Goal: Task Accomplishment & Management: Manage account settings

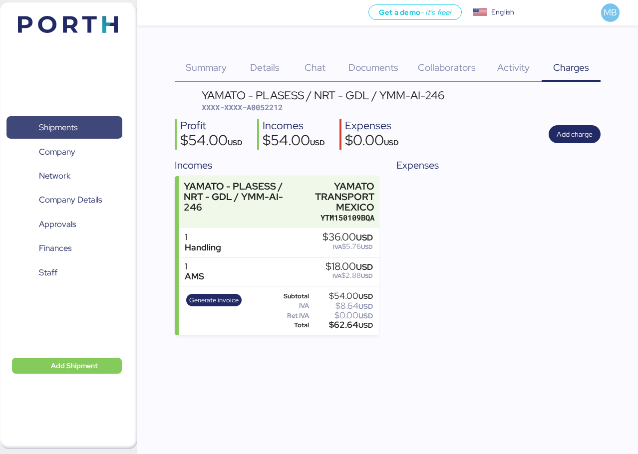
click at [80, 121] on span "Shipments" at bounding box center [63, 127] width 107 height 14
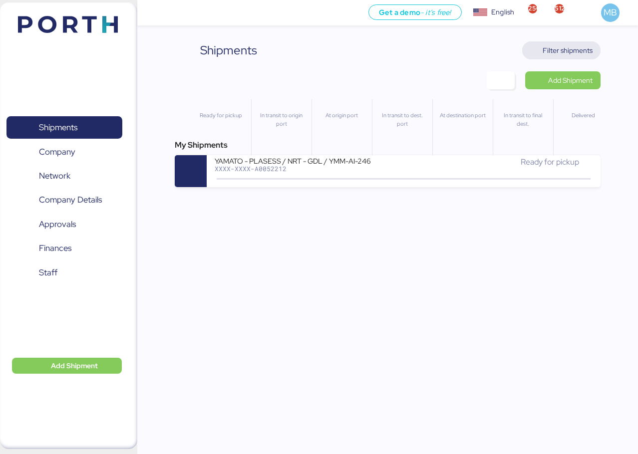
click at [577, 44] on span "Filter shipments" at bounding box center [568, 50] width 50 height 12
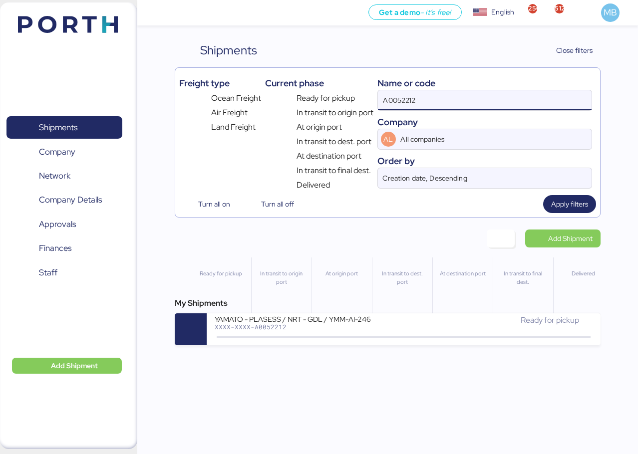
drag, startPoint x: 426, startPoint y: 98, endPoint x: 344, endPoint y: 83, distance: 83.2
click at [344, 83] on div "Freight type Ocean Freight Air Freight Land Freight Current phase Ready for pic…" at bounding box center [387, 131] width 417 height 119
type input "yamato"
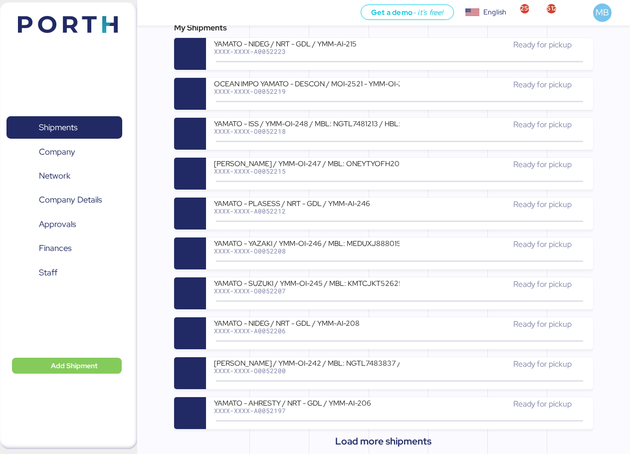
scroll to position [300, 0]
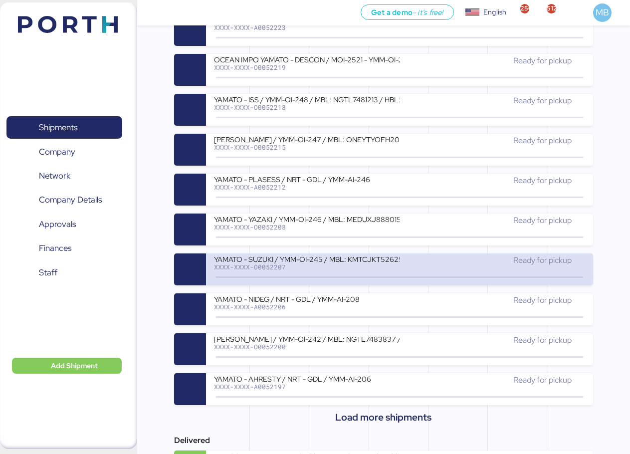
click at [383, 258] on div "YAMATO - SUZUKI / YMM-OI-245 / MBL: KMTCJKT5262576 / HBL: YIFFW0182595 / FCL" at bounding box center [307, 259] width 186 height 8
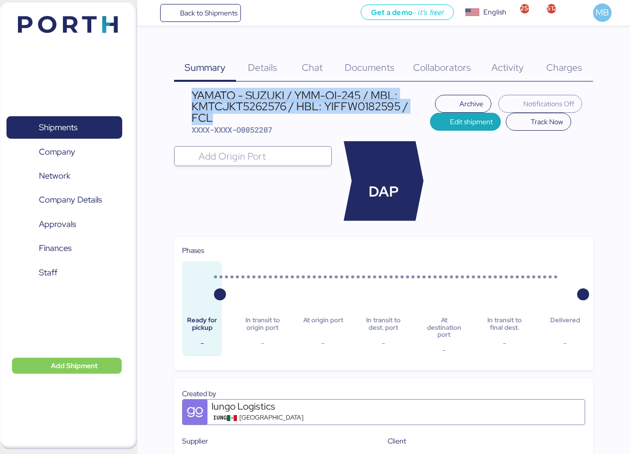
drag, startPoint x: 219, startPoint y: 117, endPoint x: 192, endPoint y: 102, distance: 31.1
click at [192, 102] on div "YAMATO - SUZUKI / YMM-OI-245 / MBL: KMTCJKT5262576 / HBL: YIFFW0182595 / FCL" at bounding box center [311, 106] width 239 height 33
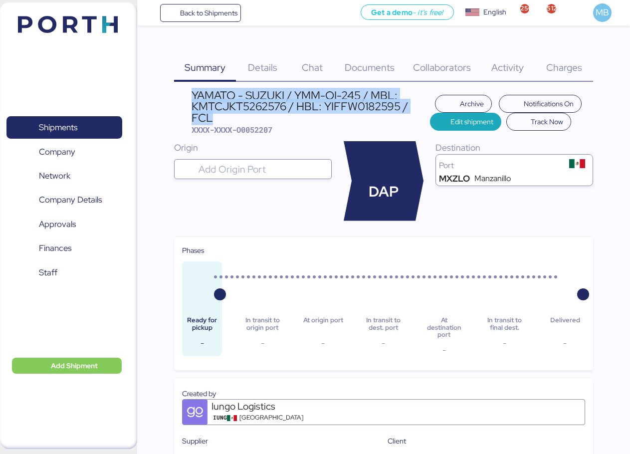
copy div "YAMATO - SUZUKI / YMM-OI-245 / MBL: KMTCJKT5262576 / HBL: YIFFW0182595 / FCL"
click at [56, 125] on span "Shipments" at bounding box center [58, 127] width 38 height 14
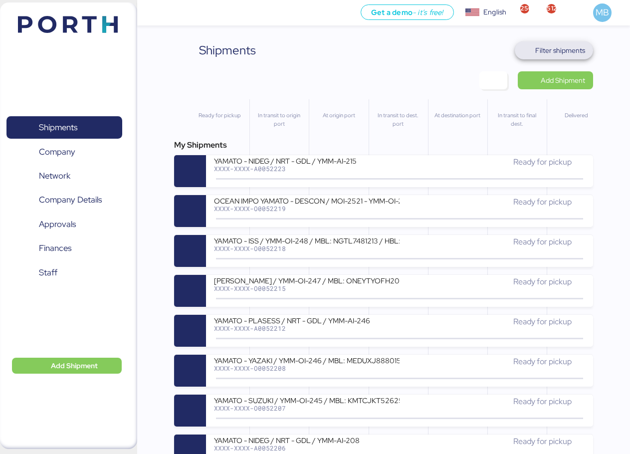
click at [583, 49] on span "Filter shipments" at bounding box center [561, 50] width 50 height 12
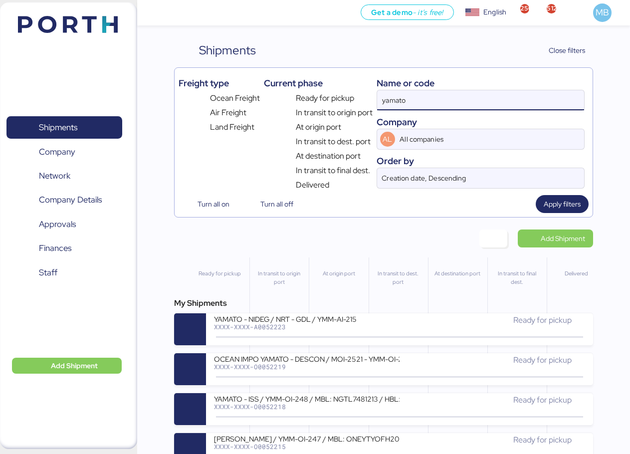
drag, startPoint x: 441, startPoint y: 104, endPoint x: 369, endPoint y: 104, distance: 71.9
click at [369, 104] on div "Freight type Ocean Freight Air Freight Land Freight Current phase Ready for pic…" at bounding box center [384, 131] width 410 height 119
click at [574, 237] on span "Add Shipment" at bounding box center [563, 239] width 44 height 12
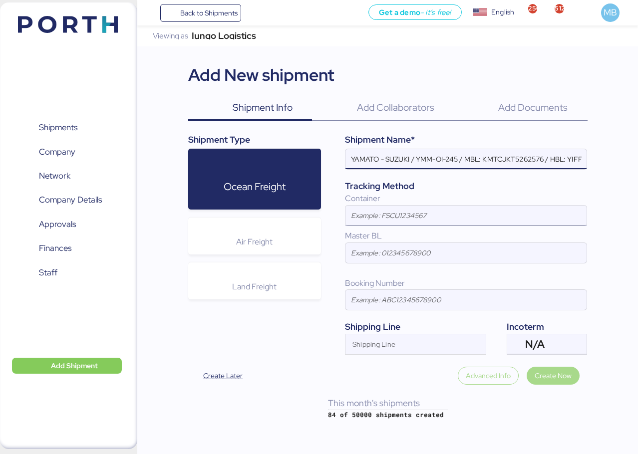
scroll to position [0, 56]
type input "YAMATO - SUZUKI / YMM-OI-245 / MBL: KMTCJKT5262576 / HBL: YIFFW0182595 / FCL"
click at [564, 346] on div "N/A" at bounding box center [545, 344] width 41 height 20
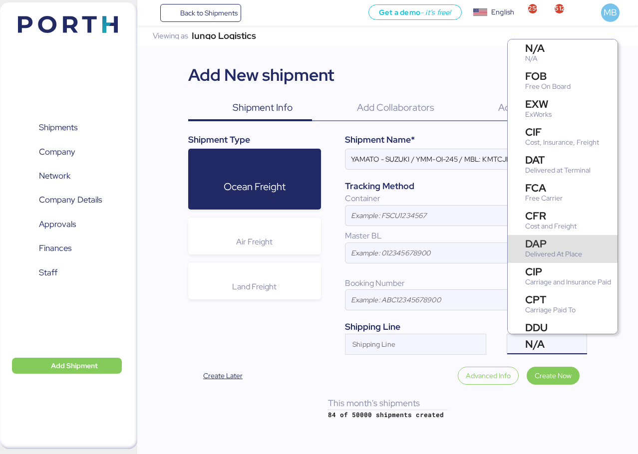
click at [560, 252] on div "Delivered At Place" at bounding box center [553, 254] width 57 height 10
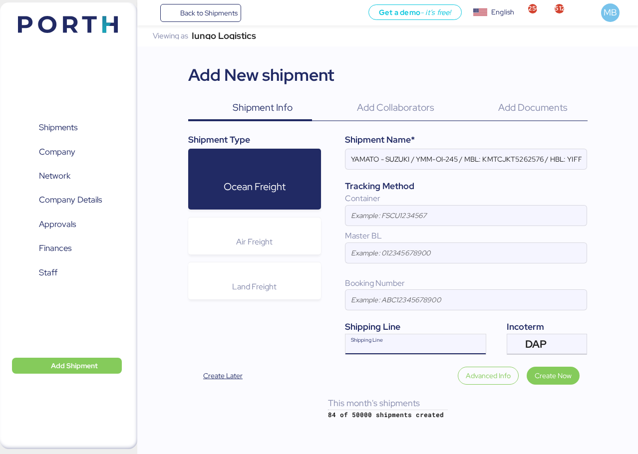
click at [421, 340] on div "Shipping Line" at bounding box center [406, 344] width 122 height 20
type input "kmt"
click at [412, 361] on div "Korea Marine Transport" at bounding box center [389, 363] width 78 height 11
click at [576, 161] on input "YAMATO - SUZUKI / YMM-OI-245 / MBL: KMTCJKT5262576 / HBL: YIFFW0182595 / FCL" at bounding box center [465, 159] width 241 height 20
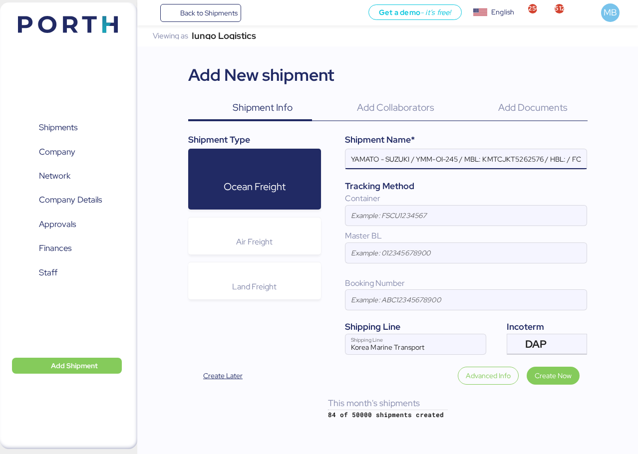
paste input "YIFFW0185085"
click at [516, 160] on input "YAMATO - SUZUKI / YMM-OI-245 / MBL: KMTCJKT5262576 / HBL: YIFFW0185085 / FCL" at bounding box center [465, 159] width 241 height 20
paste input "KMTCJKT5270137"
click at [456, 149] on input "YAMATO - SUZUKI / YMM-OI-245 / MBL: KMTCJKT5270137 / HBL: YIFFW0185085 / FCL" at bounding box center [465, 159] width 241 height 20
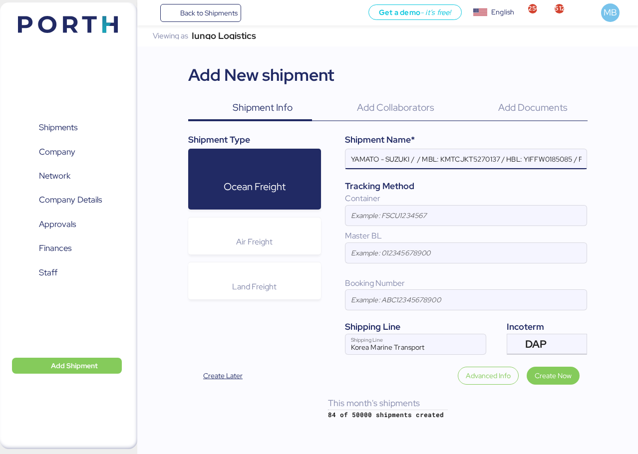
paste input "YMM-OI-240"
type input "YAMATO - SUZUKI / YMM-OI-240 / MBL: KMTCJKT5270137 / HBL: YIFFW0185085 / FCL"
click at [551, 377] on span "Create Now" at bounding box center [553, 376] width 37 height 12
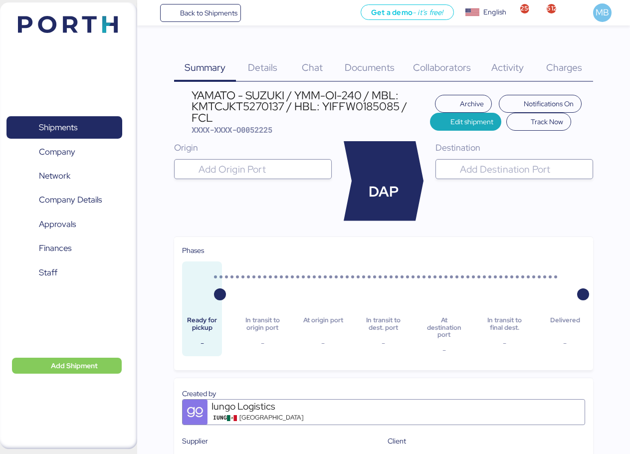
click at [489, 174] on input "search" at bounding box center [523, 169] width 131 height 12
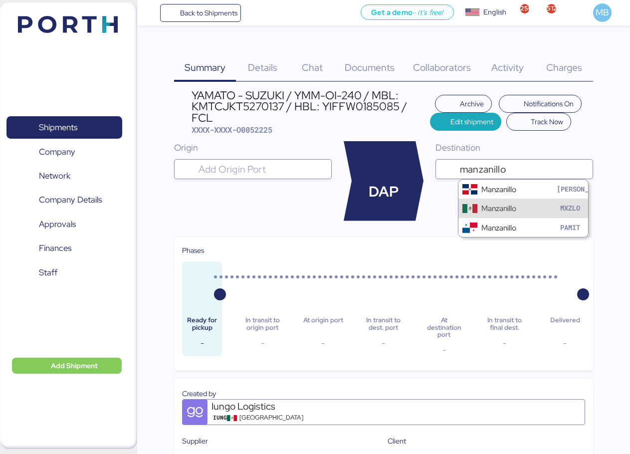
type input "manzanillo"
click at [491, 205] on div "Manzanillo" at bounding box center [499, 208] width 35 height 11
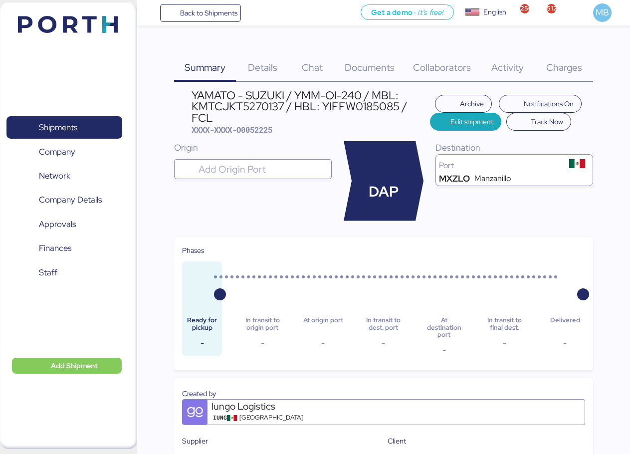
click at [277, 68] on span "Details" at bounding box center [262, 67] width 29 height 13
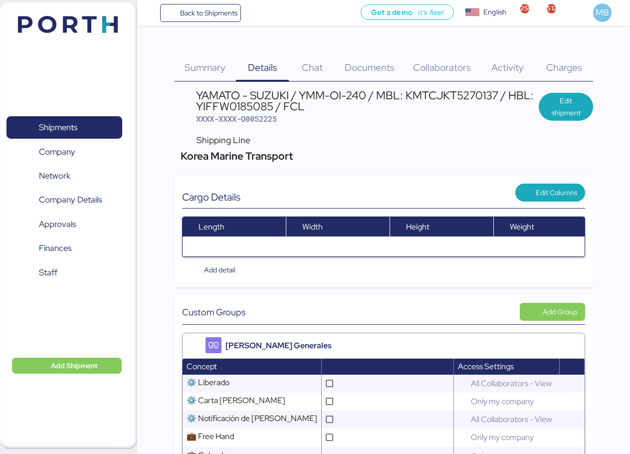
click at [439, 91] on div "YAMATO - SUZUKI / YMM-OI-240 / MBL: KMTCJKT5270137 / HBL: YIFFW0185085 / FCL" at bounding box center [367, 101] width 343 height 22
copy div "KMTCJKT5270137"
click at [556, 103] on span "Edit shipment" at bounding box center [566, 107] width 38 height 24
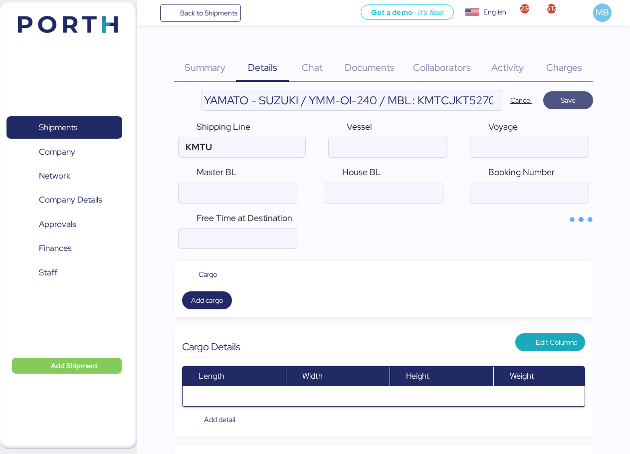
type input "Korea Marine Transport"
click at [232, 195] on input "ocean" at bounding box center [238, 193] width 118 height 20
paste input "KMTCJKT5270137"
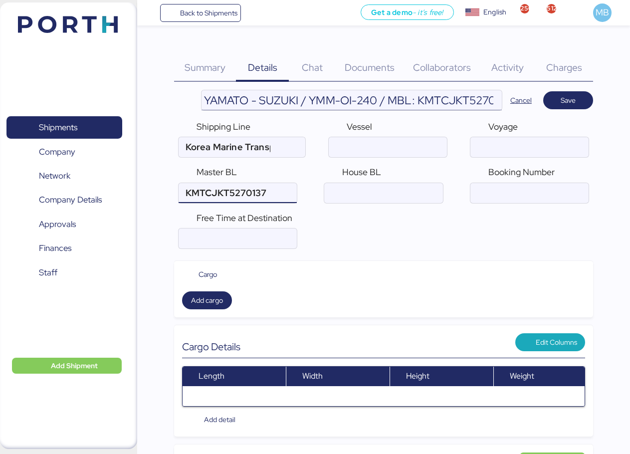
type input "KMTCJKT5270137"
click at [362, 109] on input "YAMATO - SUZUKI / YMM-OI-240 / MBL: KMTCJKT5270137 / HBL: YIFFW0185085 / FCL" at bounding box center [352, 100] width 301 height 20
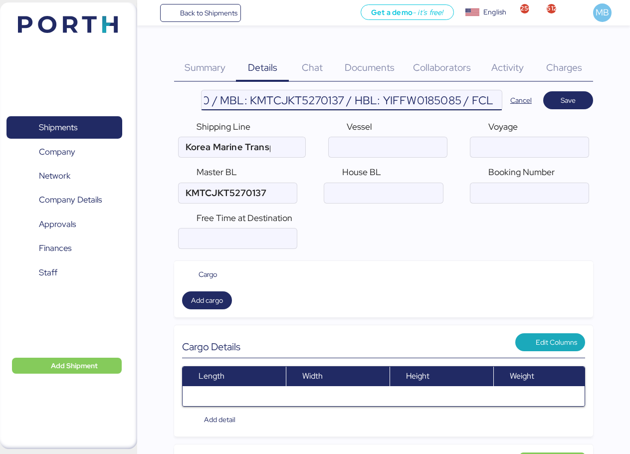
click at [414, 102] on input "YAMATO - SUZUKI / YMM-OI-240 / MBL: KMTCJKT5270137 / HBL: YIFFW0185085 / FCL" at bounding box center [352, 100] width 301 height 20
click at [376, 188] on input "ocean" at bounding box center [383, 193] width 118 height 20
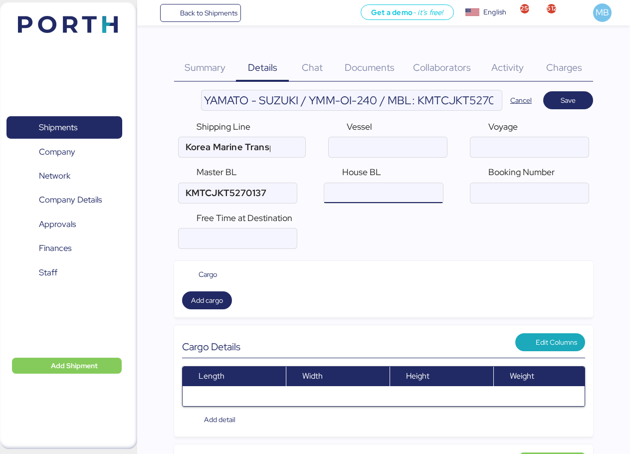
paste input "YIFFW0185085"
type input "YIFFW0185085"
click at [560, 105] on span "Save" at bounding box center [569, 100] width 34 height 14
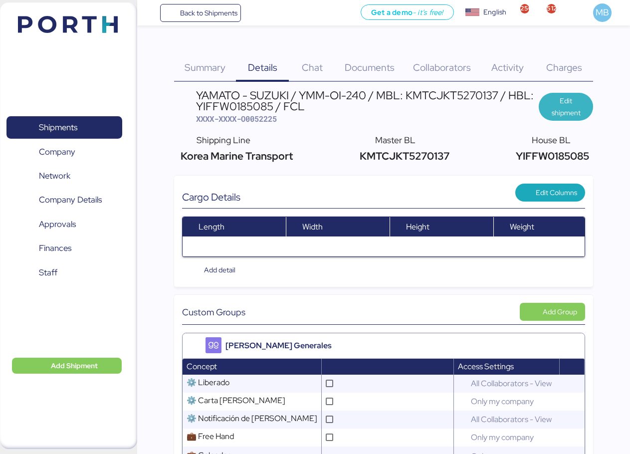
click at [558, 113] on span "Edit shipment" at bounding box center [566, 107] width 38 height 24
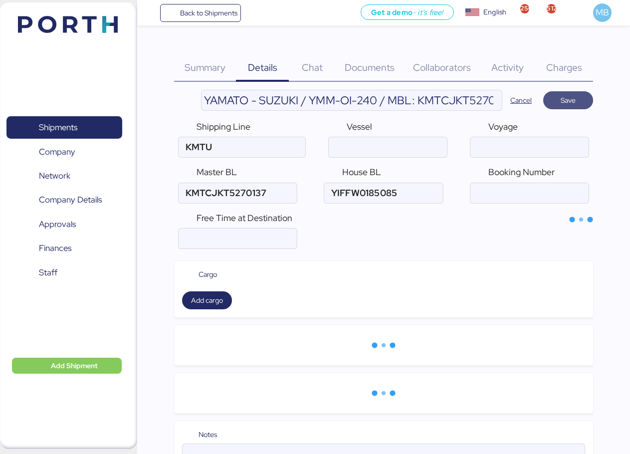
type input "Korea Marine Transport"
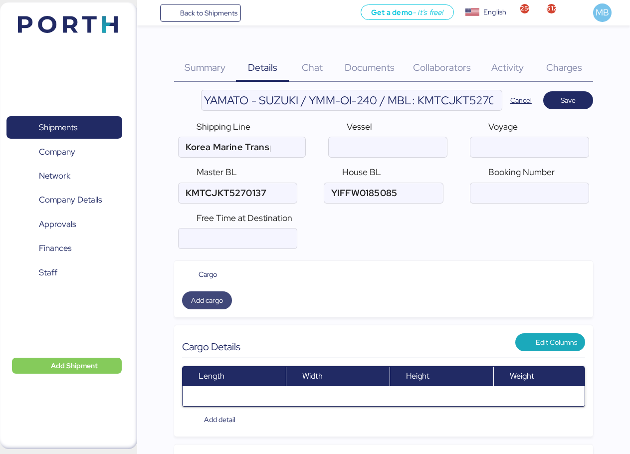
click at [212, 300] on span "Add cargo" at bounding box center [207, 301] width 32 height 12
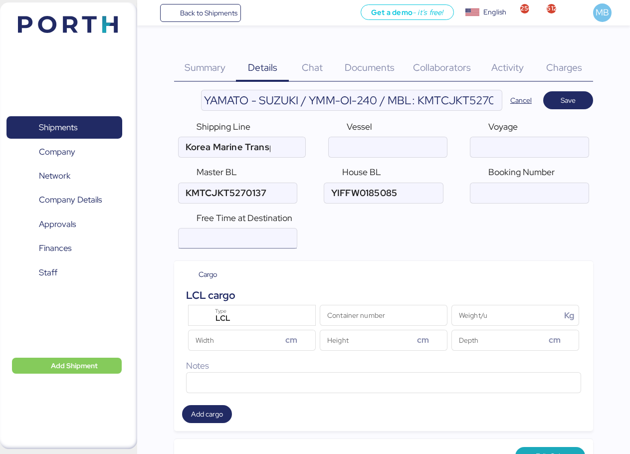
click at [227, 239] on input "number" at bounding box center [238, 239] width 118 height 20
click at [218, 314] on span "LCL" at bounding box center [223, 318] width 15 height 9
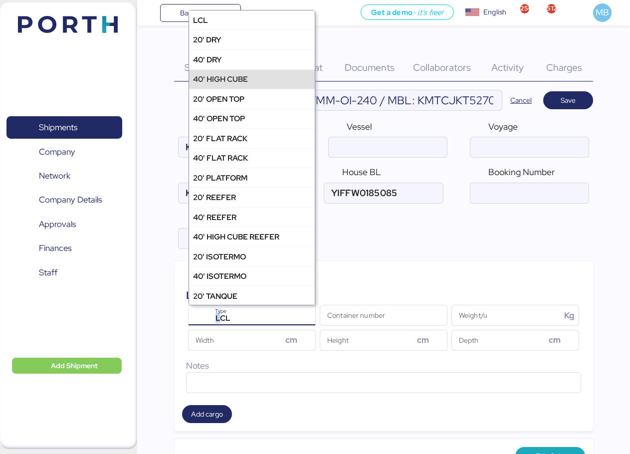
click at [256, 81] on div "40' HIGH CUBE" at bounding box center [252, 78] width 126 height 19
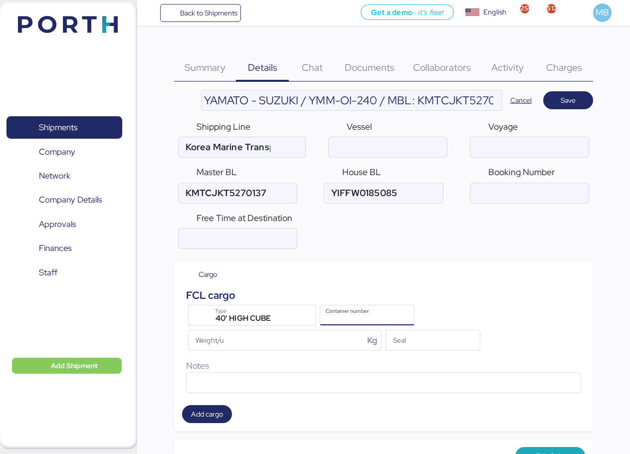
click at [353, 313] on input "Container number" at bounding box center [367, 316] width 94 height 20
paste input "TGBU4570075"
type input "TGBU4570075"
click at [581, 99] on span "Save" at bounding box center [569, 100] width 34 height 14
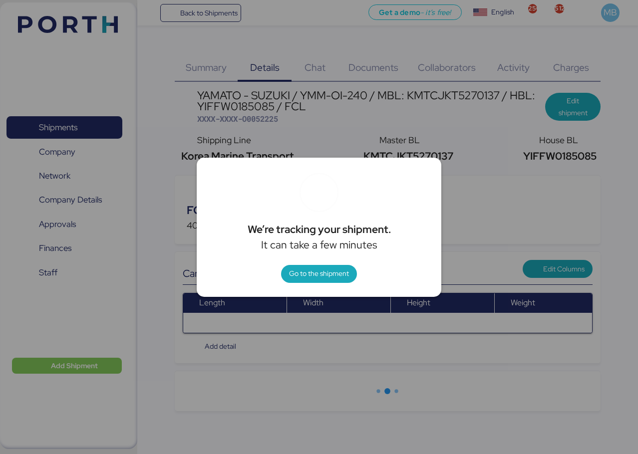
click at [386, 62] on div at bounding box center [319, 227] width 638 height 454
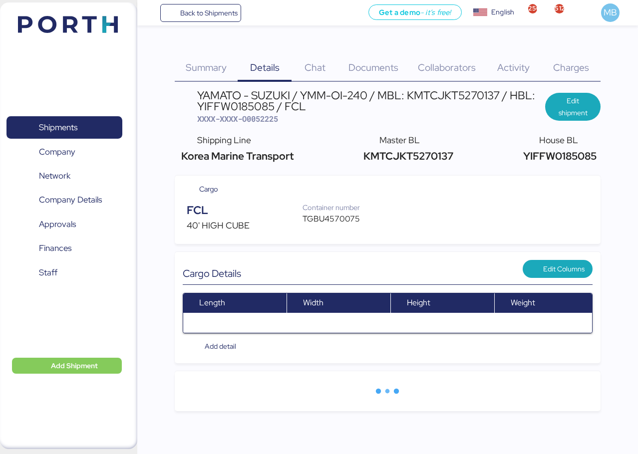
click at [375, 74] on div "Documents 0" at bounding box center [373, 61] width 70 height 40
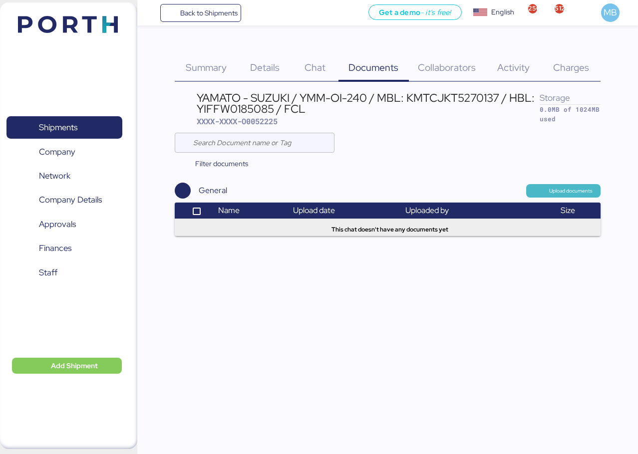
click at [575, 192] on span "Upload documents" at bounding box center [570, 191] width 43 height 9
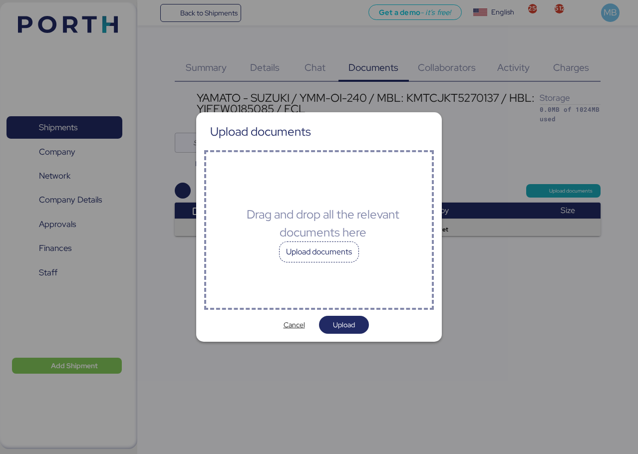
click at [321, 252] on div "Upload documents" at bounding box center [319, 252] width 80 height 21
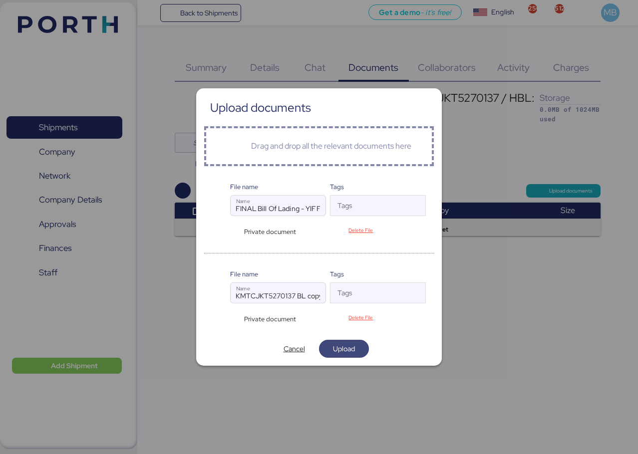
click at [346, 347] on span "Upload" at bounding box center [344, 349] width 22 height 12
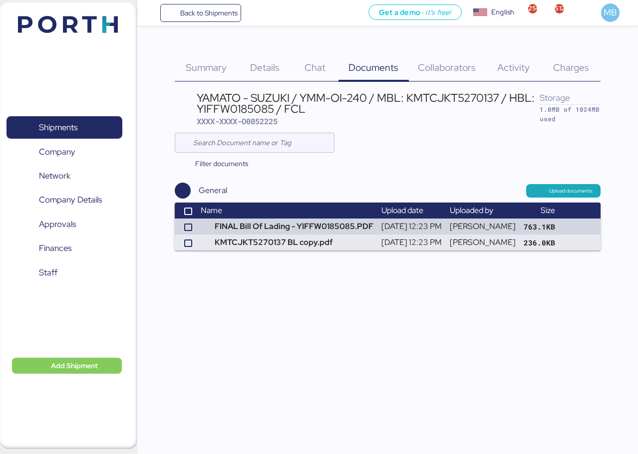
click at [272, 74] on span "Details" at bounding box center [264, 67] width 29 height 13
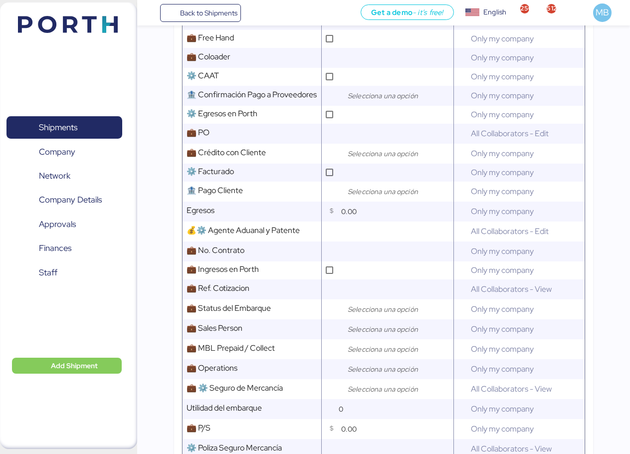
scroll to position [499, 0]
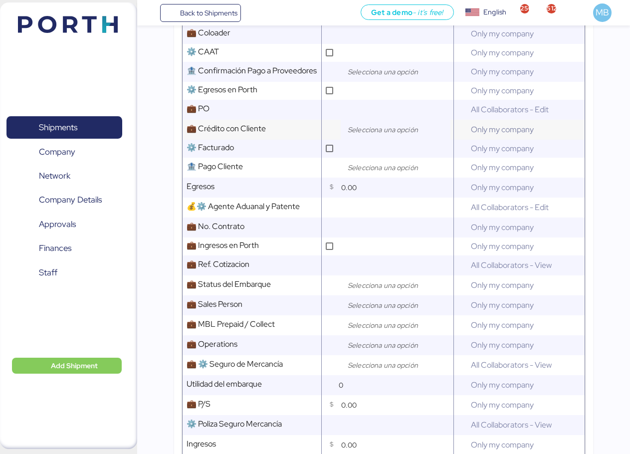
click at [406, 133] on input "search" at bounding box center [398, 130] width 105 height 12
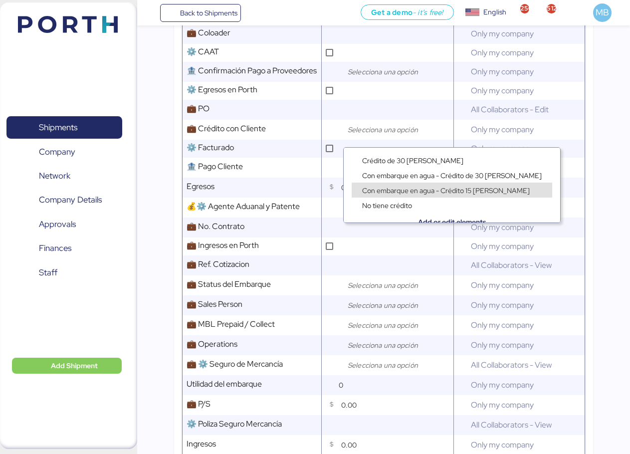
click at [441, 189] on span "Con embarque en agua - Crédito 15 [PERSON_NAME]" at bounding box center [446, 190] width 168 height 9
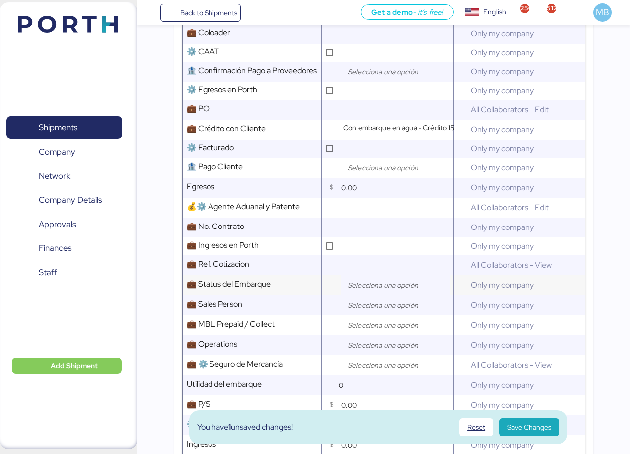
click at [364, 292] on input "search" at bounding box center [398, 286] width 105 height 12
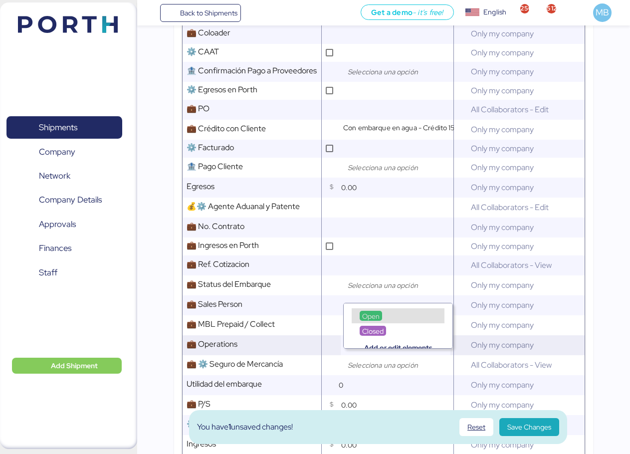
click at [343, 349] on div at bounding box center [343, 344] width 5 height 10
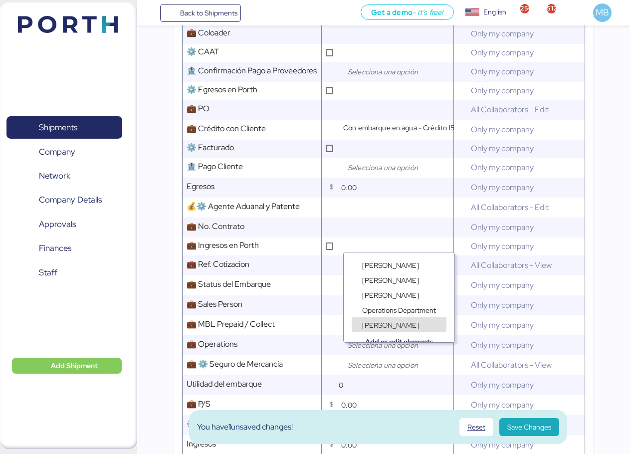
click at [399, 324] on span "[PERSON_NAME]" at bounding box center [390, 325] width 57 height 9
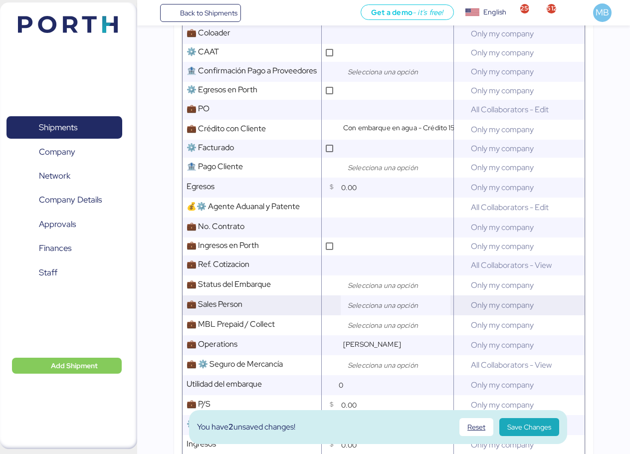
click at [367, 311] on input "search" at bounding box center [398, 306] width 105 height 12
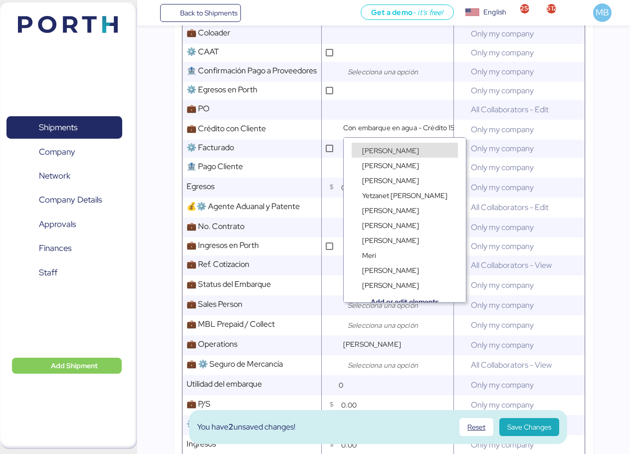
click at [387, 148] on span "[PERSON_NAME]" at bounding box center [390, 150] width 57 height 9
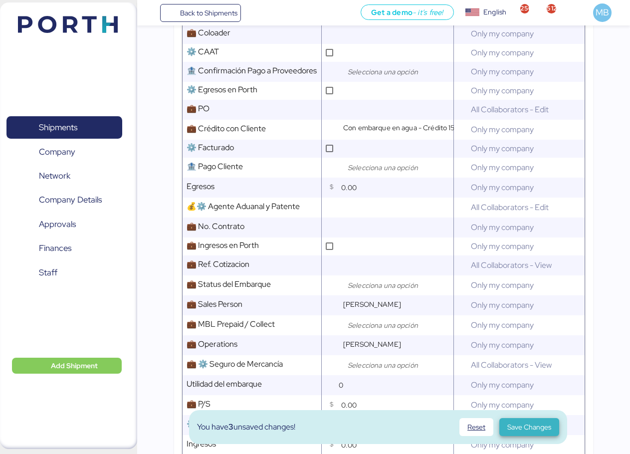
click at [523, 427] on span "Save Changes" at bounding box center [530, 427] width 44 height 12
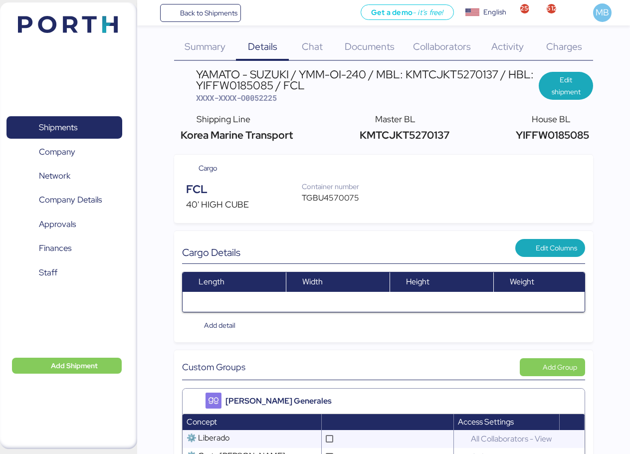
scroll to position [0, 0]
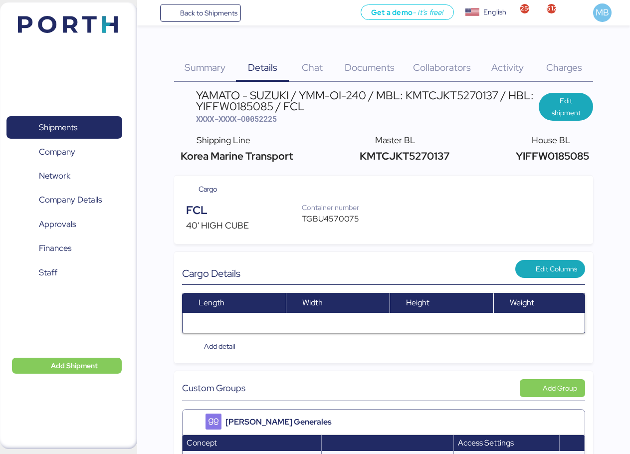
click at [390, 70] on span "Documents" at bounding box center [370, 67] width 50 height 13
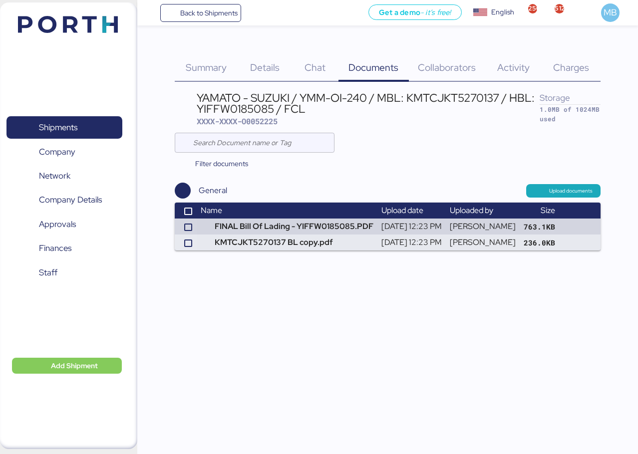
click at [198, 68] on span "Summary" at bounding box center [206, 67] width 41 height 13
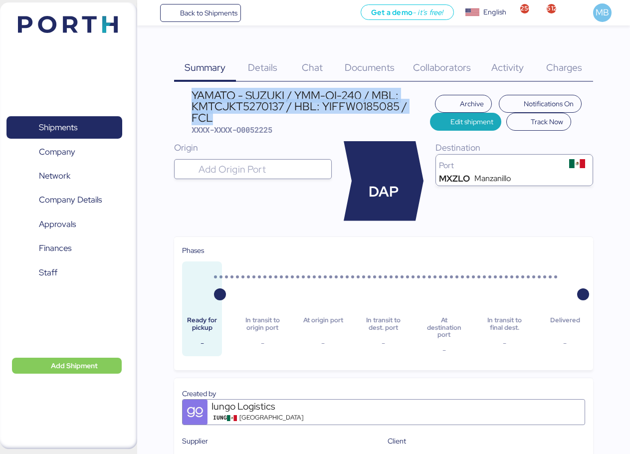
drag, startPoint x: 213, startPoint y: 113, endPoint x: 188, endPoint y: 97, distance: 30.1
click at [188, 97] on header "YAMATO - SUZUKI / YMM-OI-240 / MBL: KMTCJKT5270137 / HBL: YIFFW0185085 / FCL XX…" at bounding box center [383, 113] width 419 height 46
copy div "YAMATO - SUZUKI / YMM-OI-240 / MBL: KMTCJKT5270137 / HBL: YIFFW0185085 / FCL"
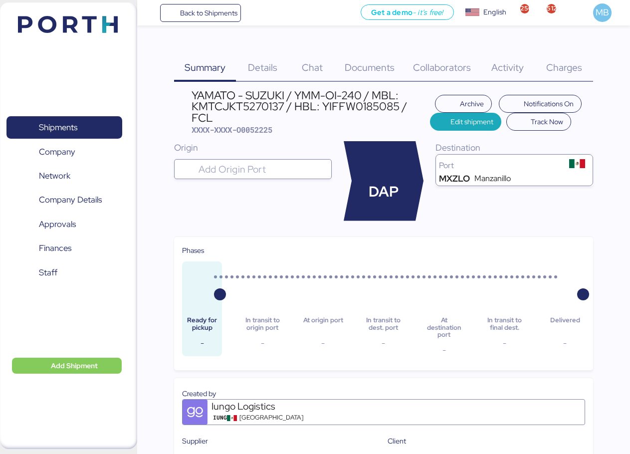
click at [255, 131] on span "XXXX-XXXX-O0052225" at bounding box center [232, 130] width 81 height 10
copy span "O0052225"
click at [270, 73] on span "Details" at bounding box center [262, 67] width 29 height 13
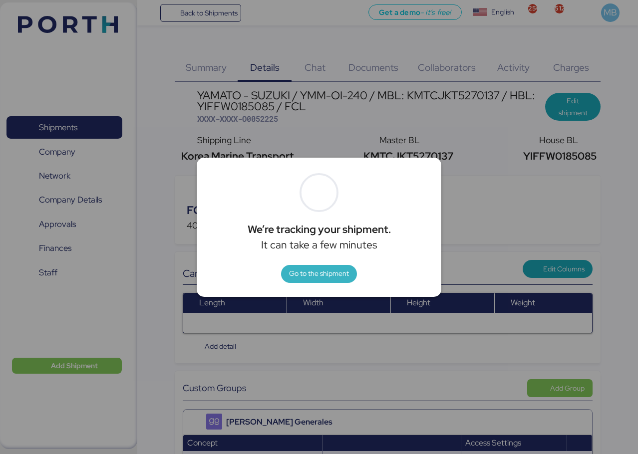
click at [321, 279] on span "Go to the shipment" at bounding box center [319, 274] width 60 height 12
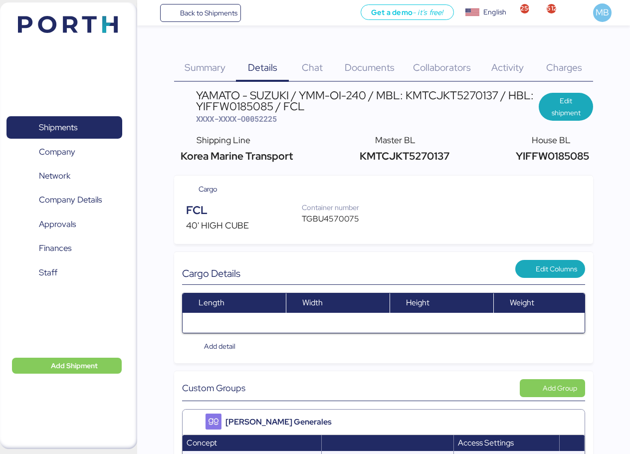
click at [333, 217] on div "TGBU4570075" at bounding box center [336, 219] width 68 height 12
copy div "TGBU4570075"
click at [274, 117] on span "XXXX-XXXX-O0052225" at bounding box center [236, 119] width 81 height 10
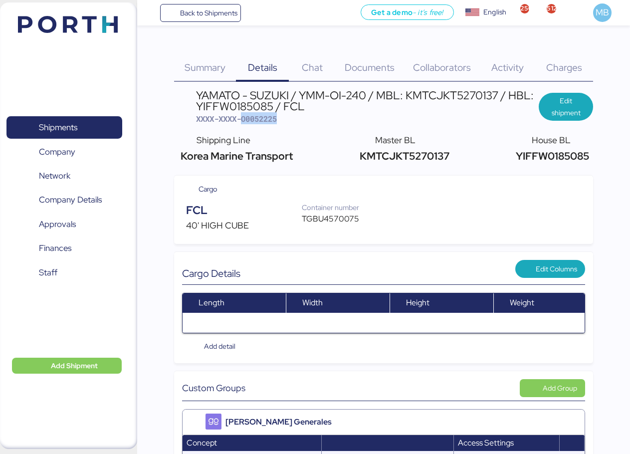
copy span "O0052225"
